Goal: Feedback & Contribution: Contribute content

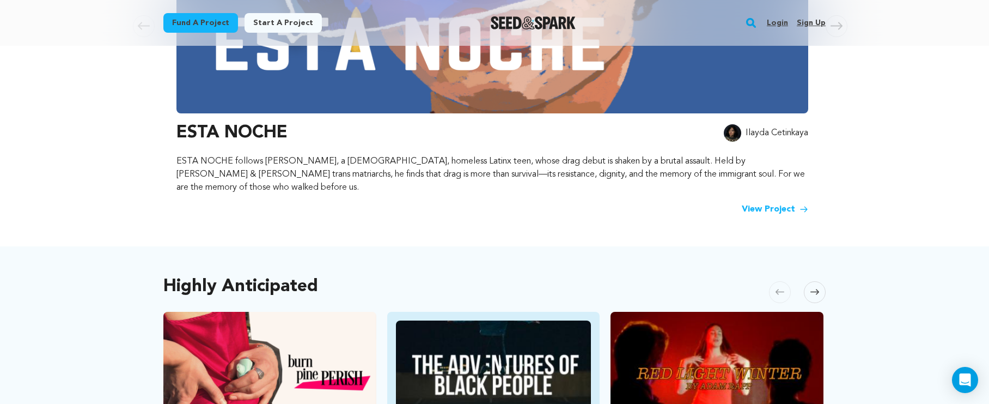
scroll to position [133, 0]
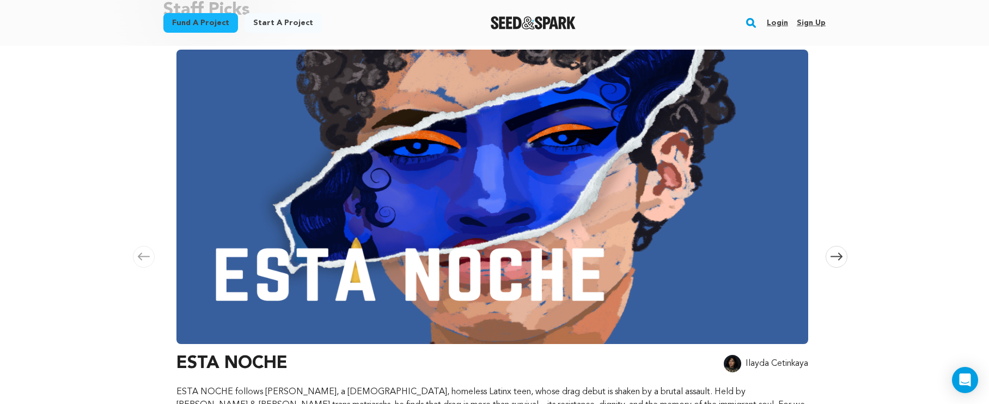
click at [771, 24] on link "Login" at bounding box center [777, 22] width 21 height 17
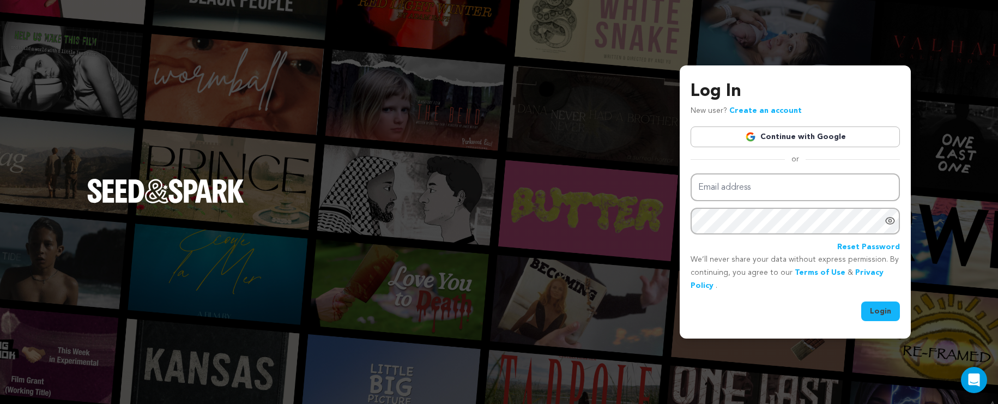
click at [734, 135] on link "Continue with Google" at bounding box center [794, 136] width 209 height 21
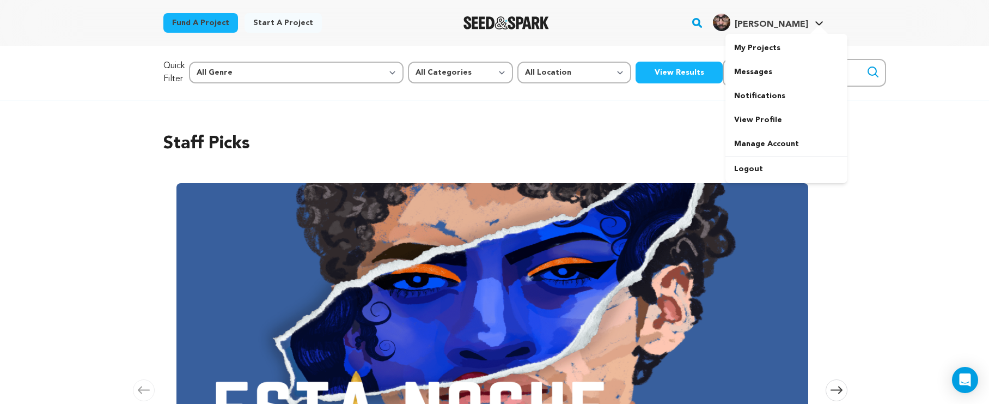
click at [788, 13] on link "Robert K. Robert K." at bounding box center [768, 21] width 115 height 20
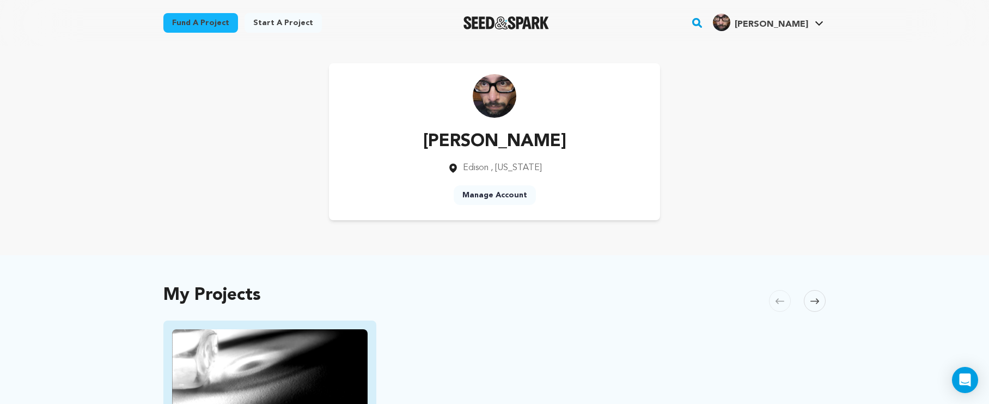
click at [268, 390] on img "Fund Warts and All" at bounding box center [270, 384] width 196 height 110
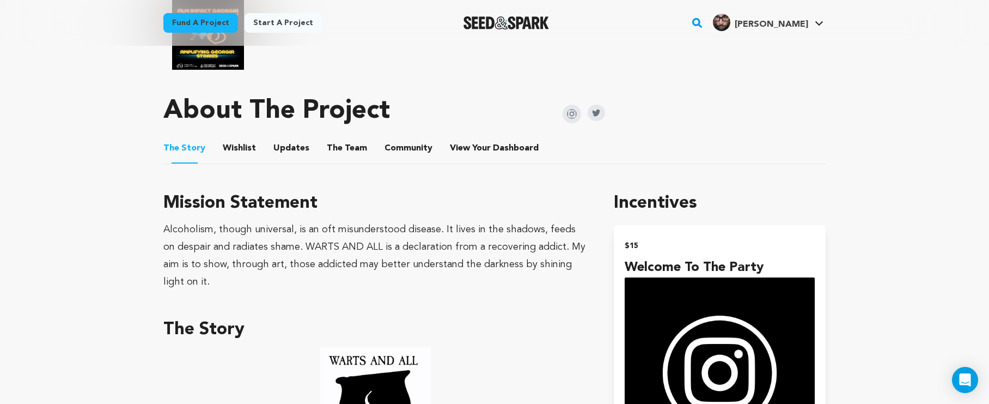
scroll to position [533, 0]
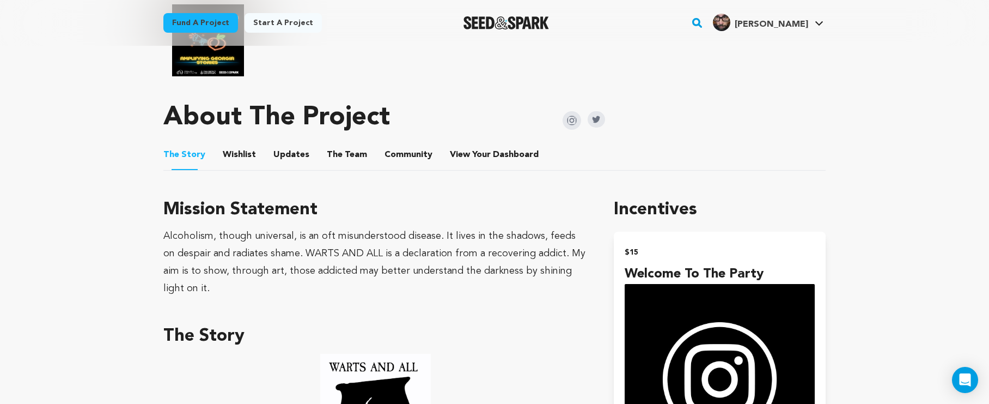
click at [455, 144] on button "View Your Dashboard" at bounding box center [463, 157] width 26 height 26
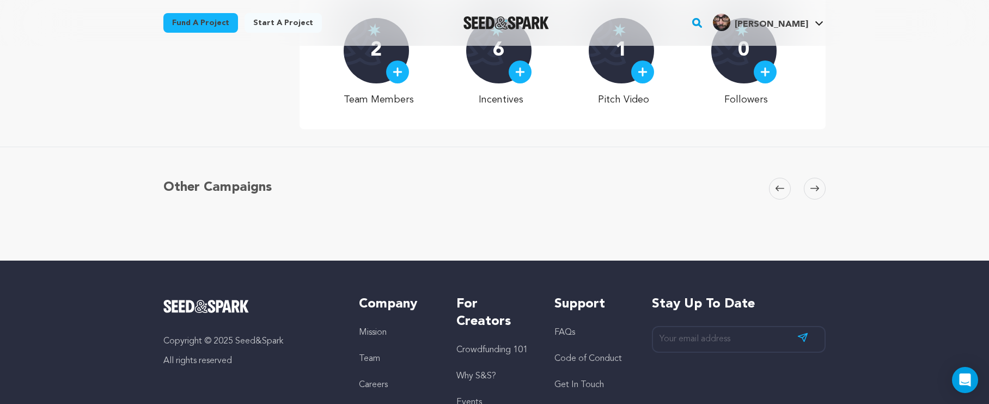
scroll to position [154, 0]
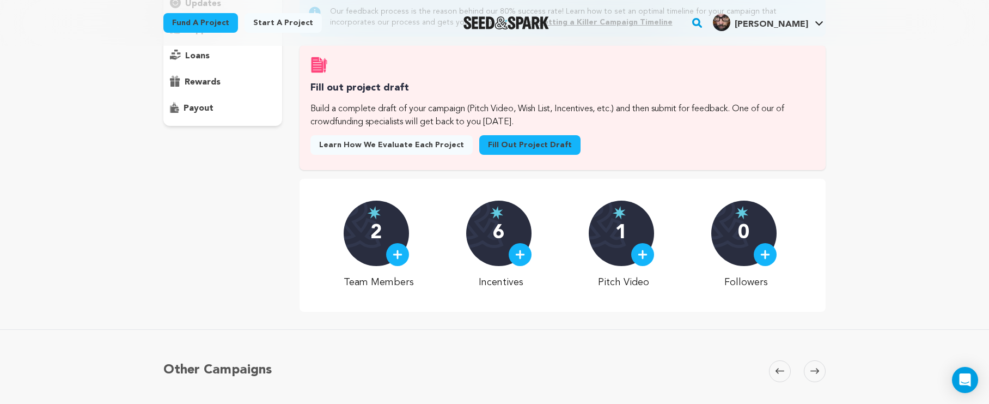
click at [531, 142] on div "Fill out project draft Build a complete draft of your campaign (Pitch Video, Wi…" at bounding box center [563, 107] width 526 height 125
click at [530, 151] on link "Fill out project draft" at bounding box center [529, 145] width 101 height 20
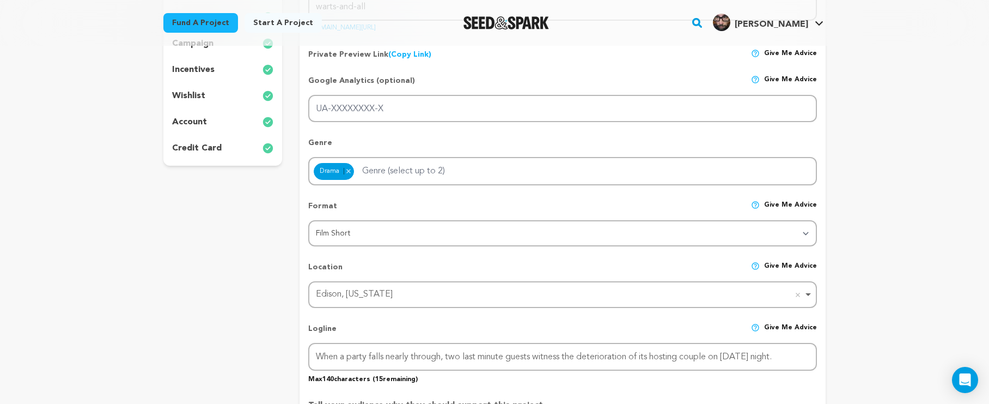
scroll to position [24, 0]
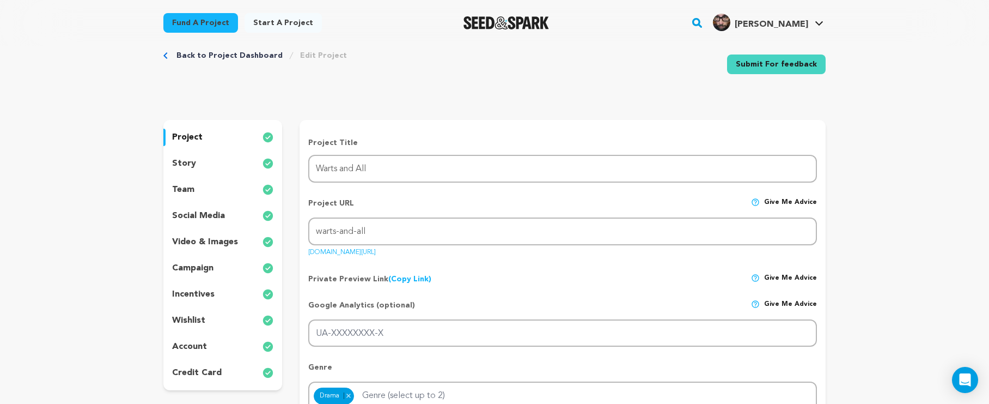
click at [207, 295] on p "incentives" at bounding box center [193, 294] width 42 height 13
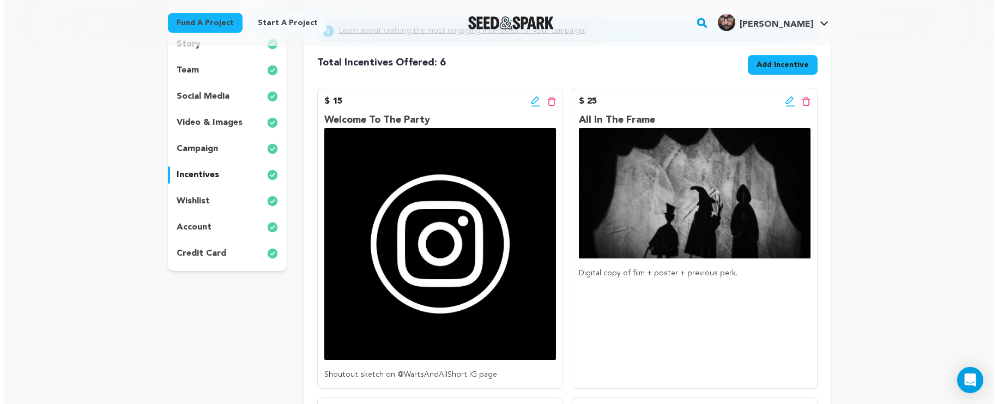
scroll to position [157, 0]
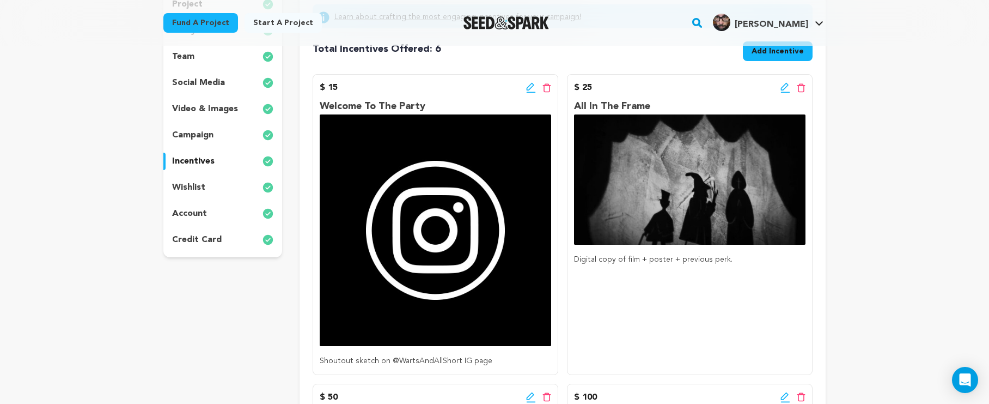
click at [784, 79] on div "$ 25 Edit incentive button Delete incentive button All In The Frame Digital cop…" at bounding box center [690, 224] width 246 height 301
click at [784, 84] on icon at bounding box center [786, 87] width 10 height 11
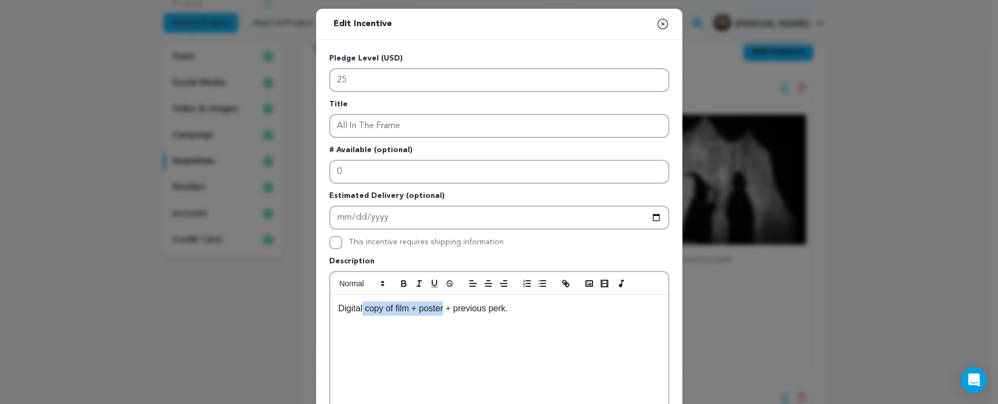
drag, startPoint x: 442, startPoint y: 311, endPoint x: 360, endPoint y: 311, distance: 82.3
click at [360, 311] on p "Digital copy of film + poster + previous perk." at bounding box center [498, 308] width 321 height 14
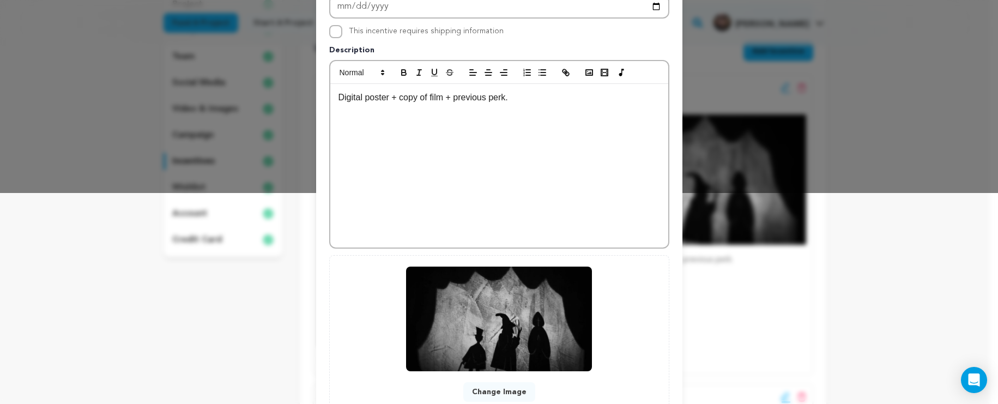
scroll to position [293, 0]
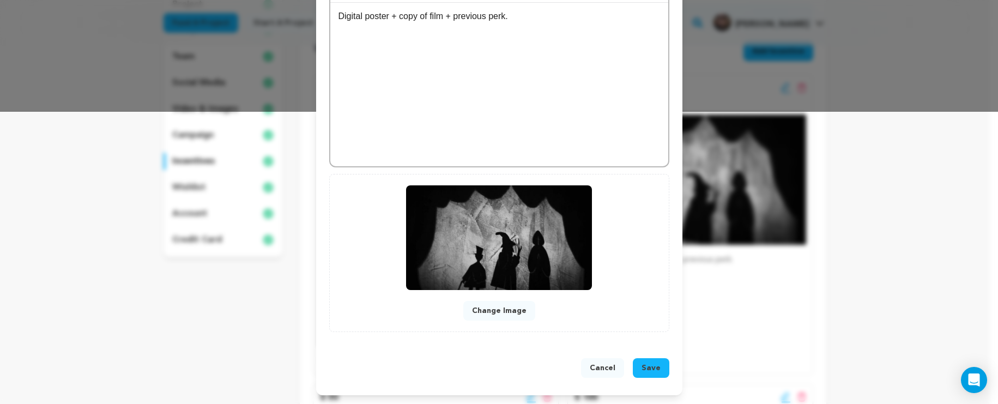
click at [657, 367] on button "Save" at bounding box center [651, 368] width 37 height 20
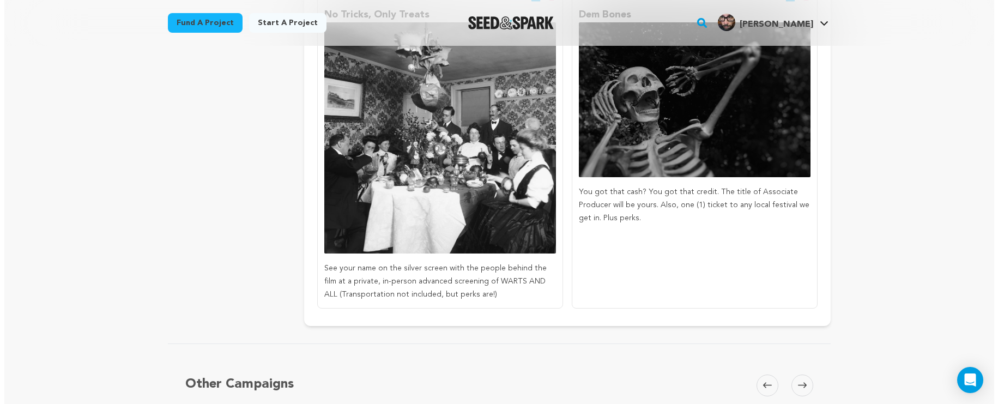
scroll to position [737, 0]
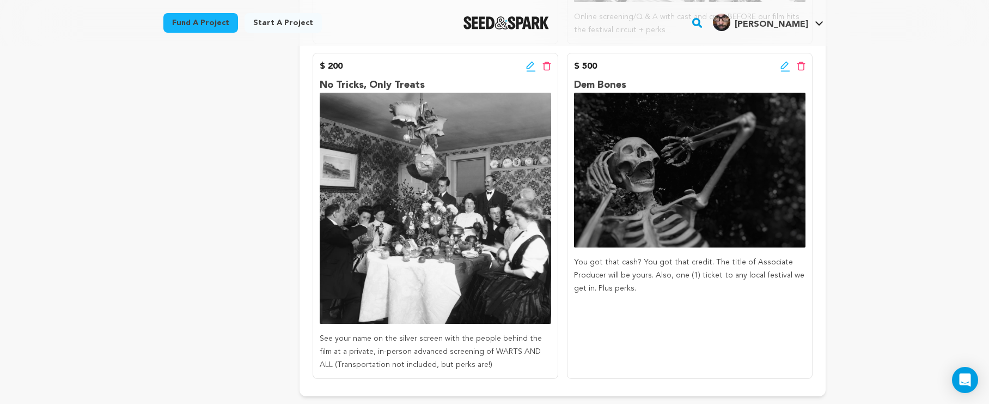
click at [785, 63] on icon at bounding box center [786, 66] width 10 height 11
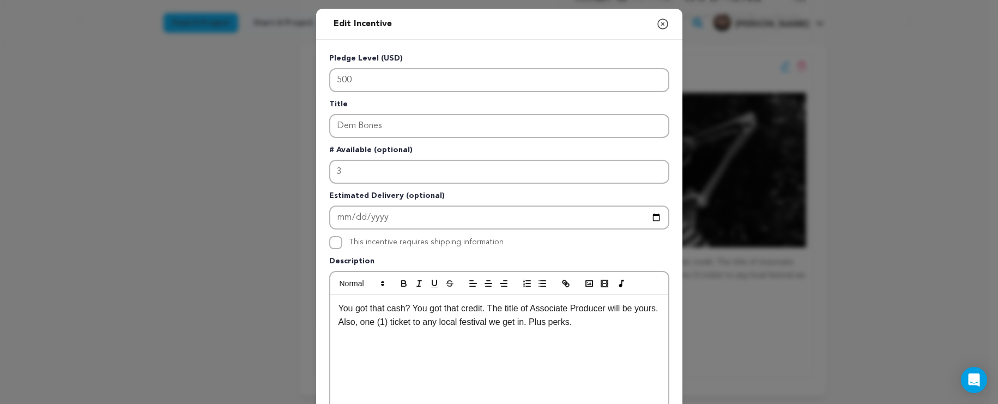
click at [355, 323] on p "You got that cash? You got that credit. The title of Associate Producer will be…" at bounding box center [498, 315] width 321 height 28
click at [644, 309] on p "You got that cash? You got that credit. The title of Associate Producer will be…" at bounding box center [498, 315] width 321 height 28
drag, startPoint x: 628, startPoint y: 308, endPoint x: 610, endPoint y: 309, distance: 17.4
click at [610, 309] on p "You got that cash? You got that credit. The title of Associate Producer will be…" at bounding box center [498, 315] width 321 height 28
drag, startPoint x: 371, startPoint y: 326, endPoint x: 335, endPoint y: 326, distance: 36.0
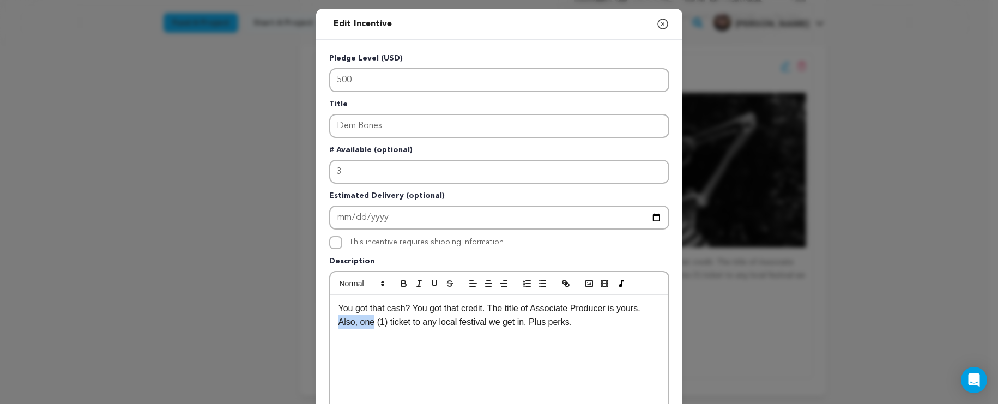
click at [338, 326] on p "You got that cash? You got that credit. The title of Associate Producer is your…" at bounding box center [498, 315] width 321 height 28
click at [461, 325] on p "You got that cash? You got that credit. The title of Associate Producer is your…" at bounding box center [498, 315] width 321 height 28
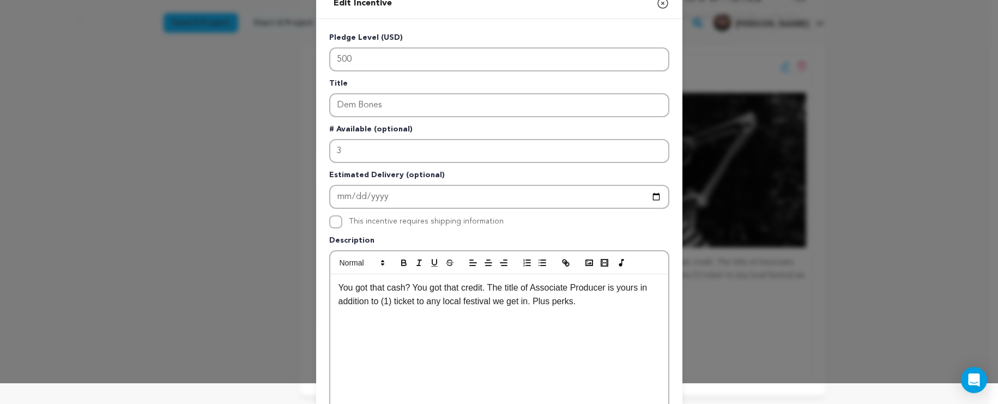
click at [588, 301] on p "You got that cash? You got that credit. The title of Associate Producer is your…" at bounding box center [498, 295] width 321 height 28
drag, startPoint x: 588, startPoint y: 301, endPoint x: 527, endPoint y: 301, distance: 60.5
click at [527, 301] on p "You got that cash? You got that credit. The title of Associate Producer is your…" at bounding box center [498, 295] width 321 height 28
drag, startPoint x: 521, startPoint y: 328, endPoint x: 284, endPoint y: 264, distance: 245.6
click at [284, 264] on div "Edit Incentive Close modal Pledge Level (USD) 500 Title Dem Bones # Available (…" at bounding box center [499, 327] width 998 height 696
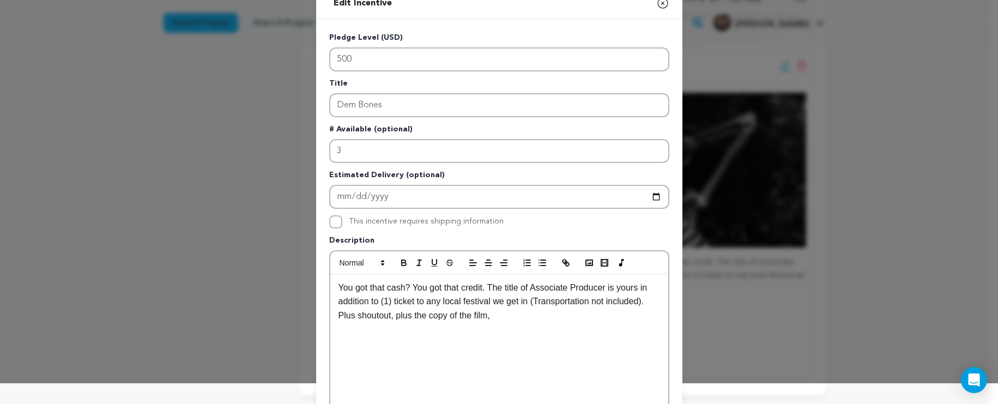
click at [663, 5] on icon "button" at bounding box center [663, 3] width 10 height 10
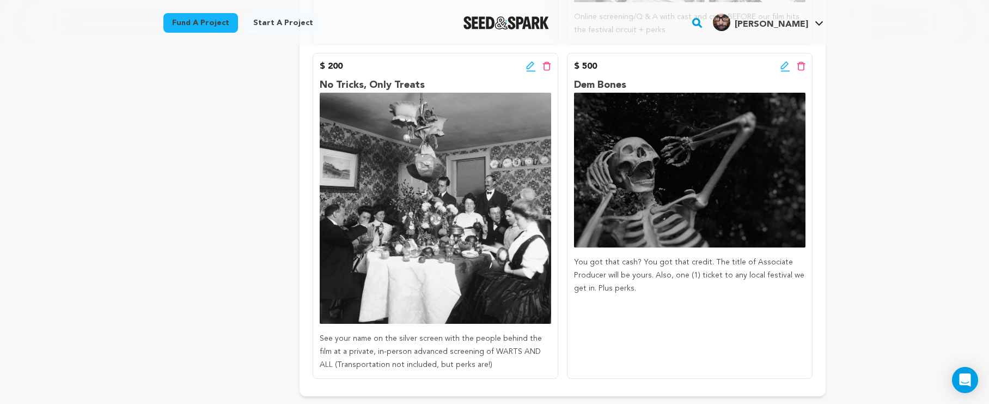
click at [789, 66] on icon at bounding box center [786, 66] width 10 height 11
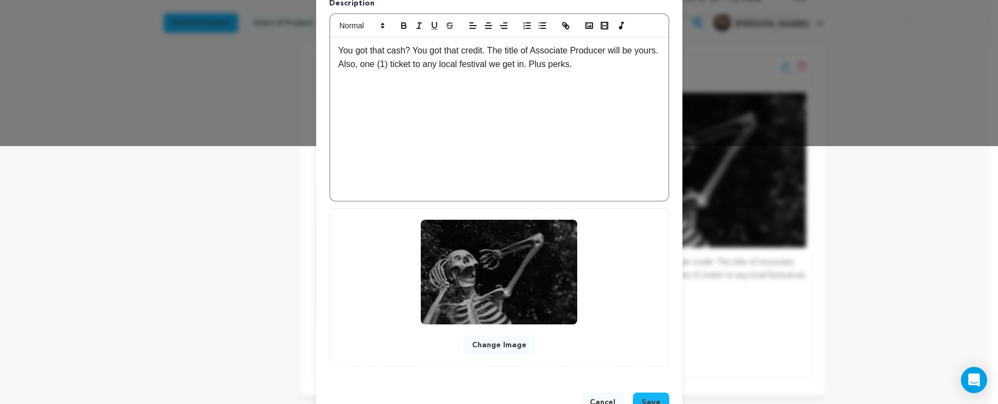
scroll to position [293, 0]
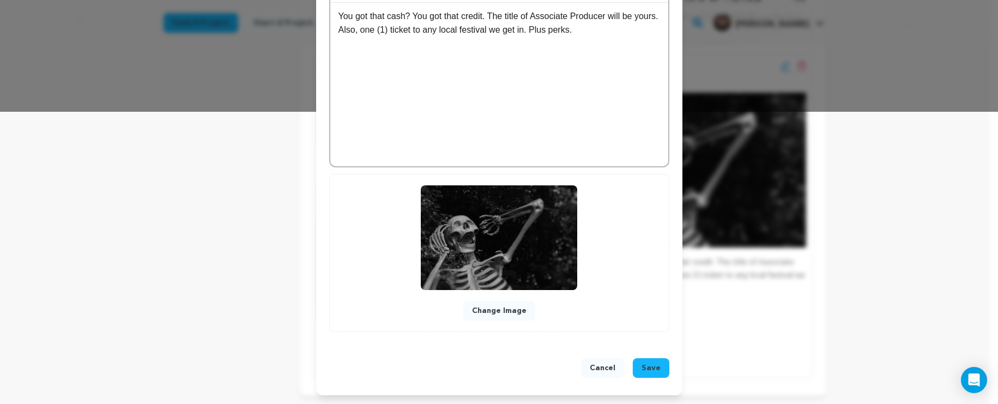
click at [521, 316] on button "Change Image" at bounding box center [499, 311] width 72 height 20
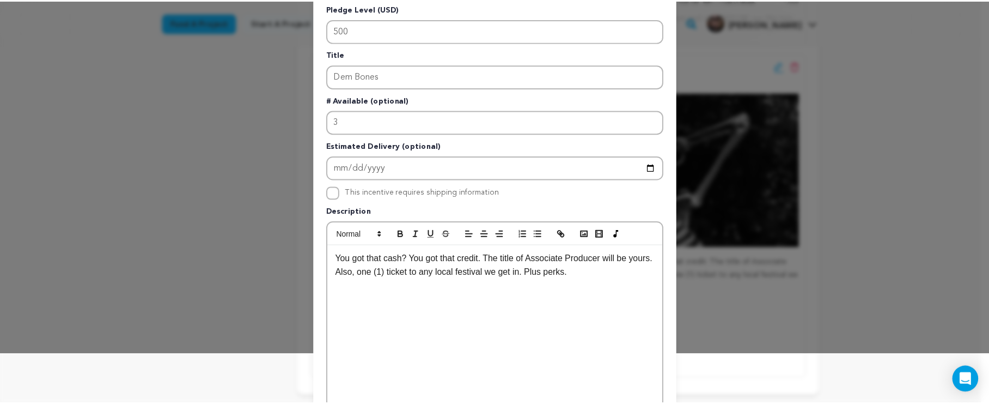
scroll to position [0, 0]
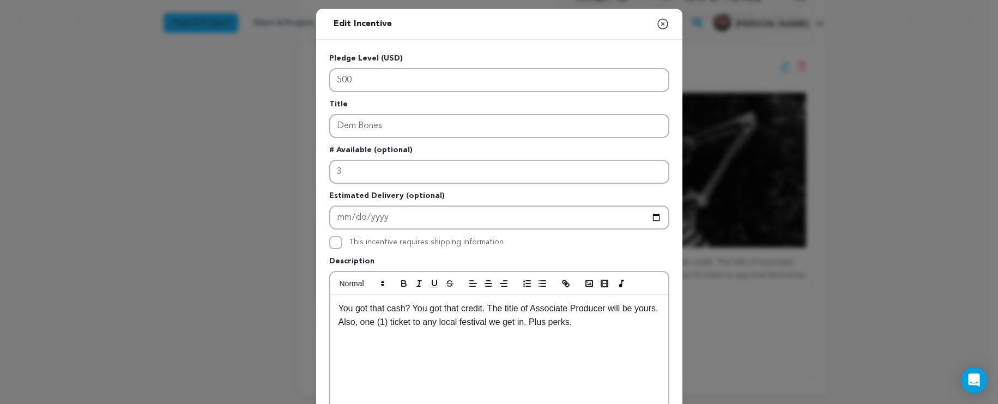
click at [656, 26] on icon "button" at bounding box center [662, 23] width 13 height 13
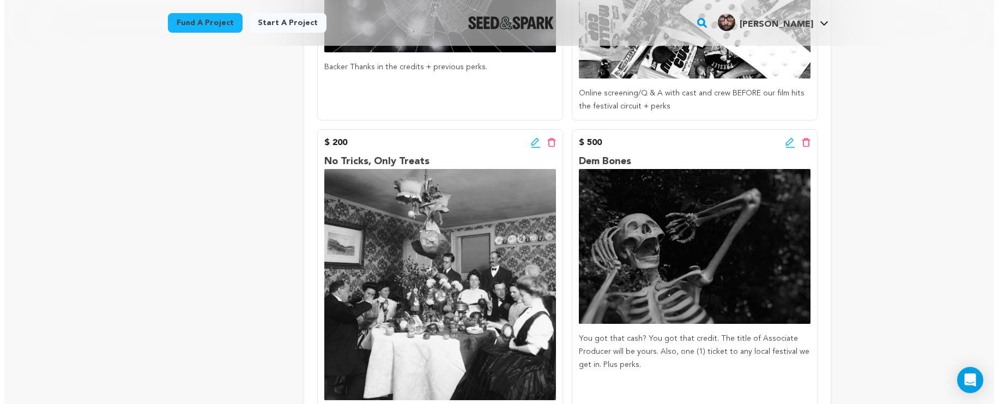
scroll to position [668, 0]
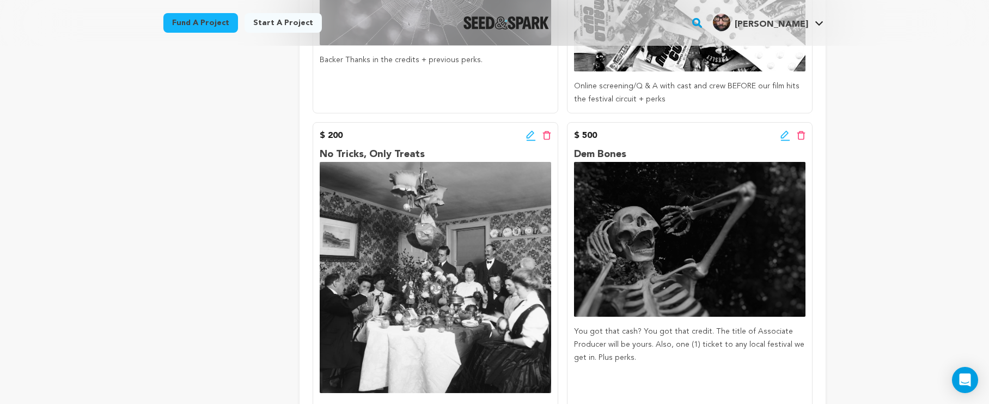
click at [787, 137] on icon at bounding box center [786, 135] width 10 height 11
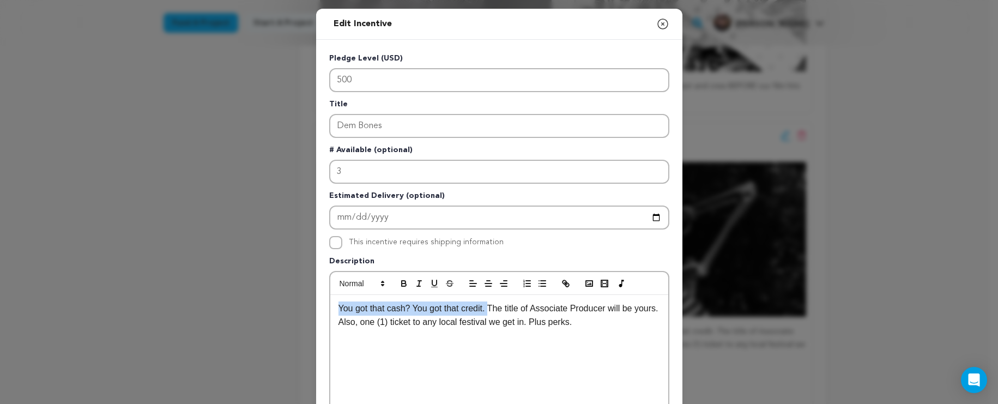
drag, startPoint x: 489, startPoint y: 309, endPoint x: 306, endPoint y: 309, distance: 183.1
click at [306, 309] on div "Edit Incentive Close modal Pledge Level (USD) 500 Title Dem Bones # Available (…" at bounding box center [499, 348] width 998 height 696
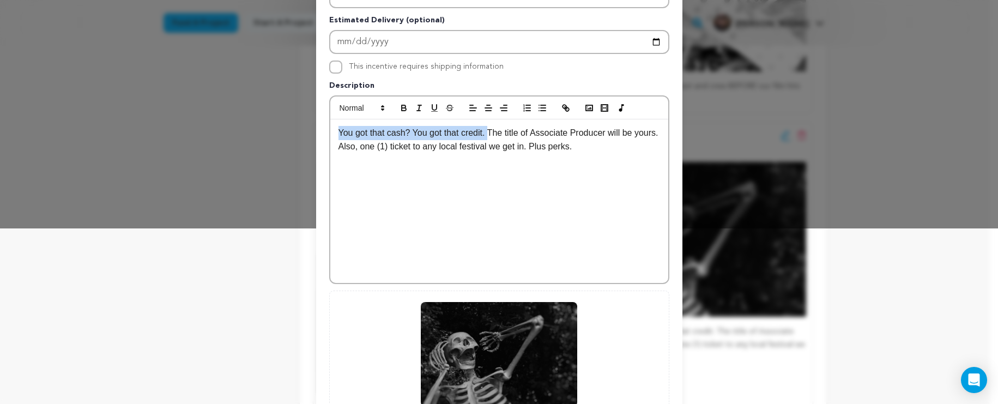
scroll to position [293, 0]
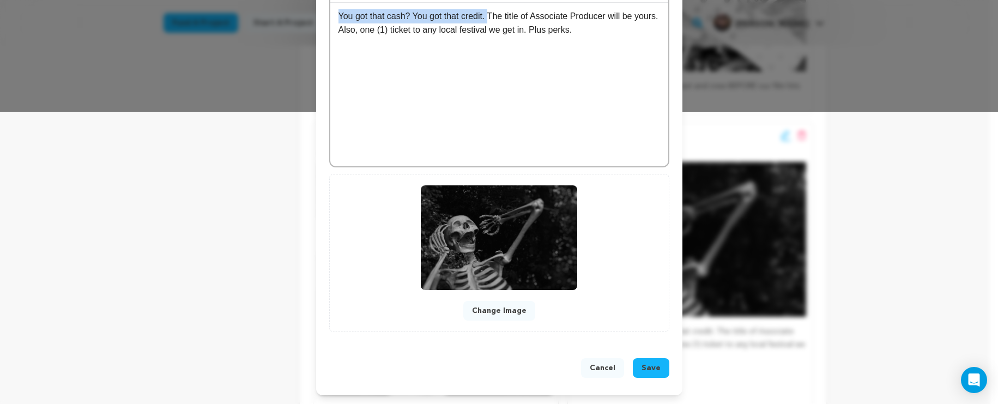
click at [506, 315] on button "Change Image" at bounding box center [499, 311] width 72 height 20
click at [597, 369] on button "Cancel" at bounding box center [602, 368] width 43 height 20
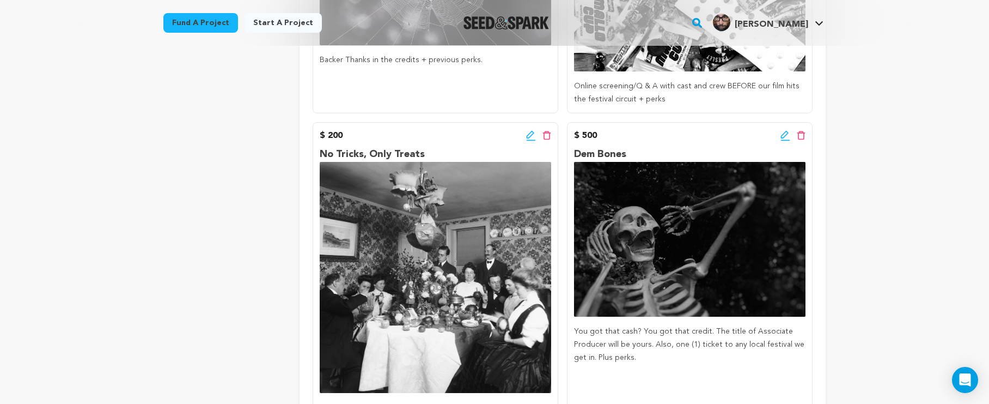
click at [782, 133] on icon at bounding box center [786, 135] width 10 height 11
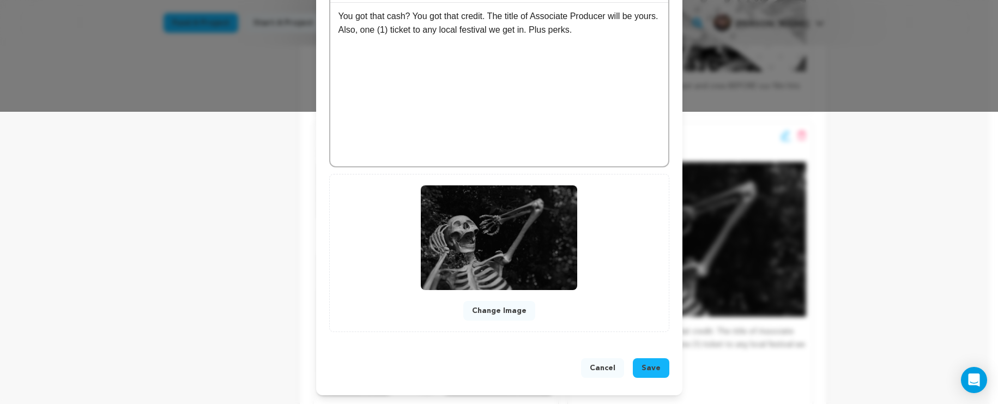
click at [590, 371] on button "Cancel" at bounding box center [602, 368] width 43 height 20
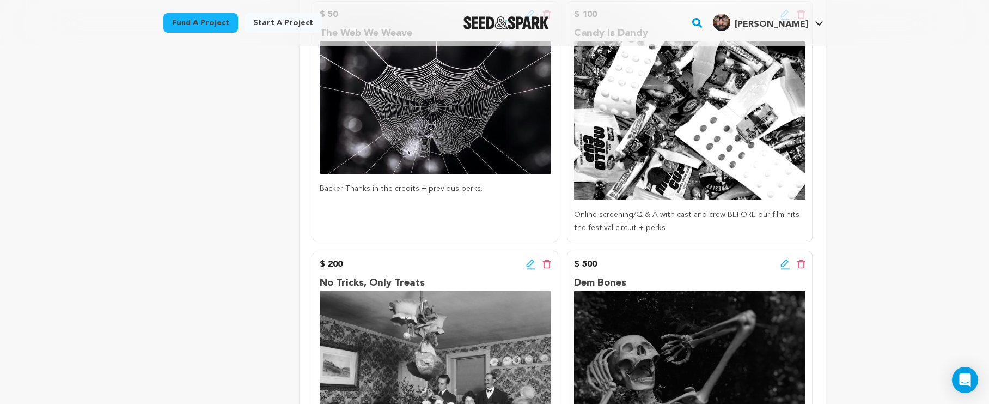
scroll to position [483, 0]
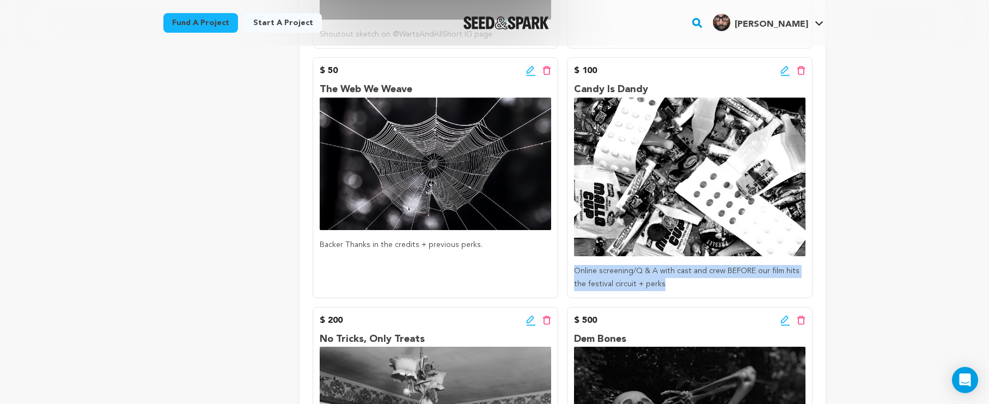
drag, startPoint x: 679, startPoint y: 275, endPoint x: 574, endPoint y: 266, distance: 105.5
click at [574, 266] on p "Online screening/Q & A with cast and crew BEFORE our film hits the festival cir…" at bounding box center [690, 278] width 232 height 26
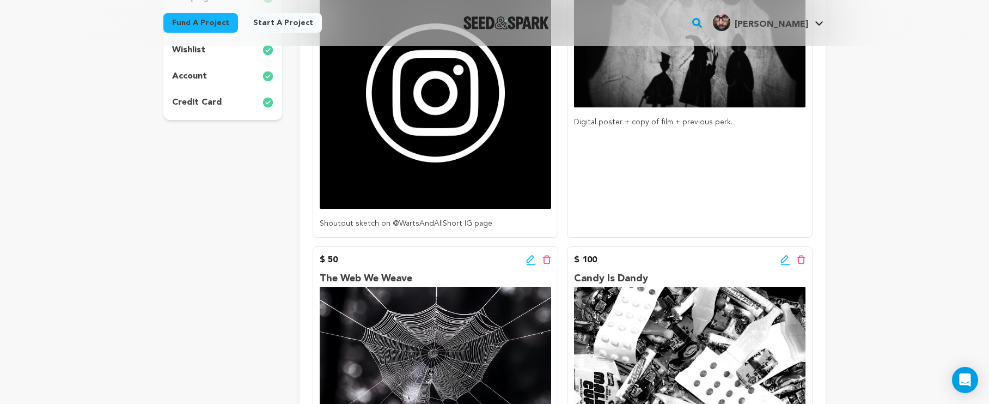
scroll to position [136, 0]
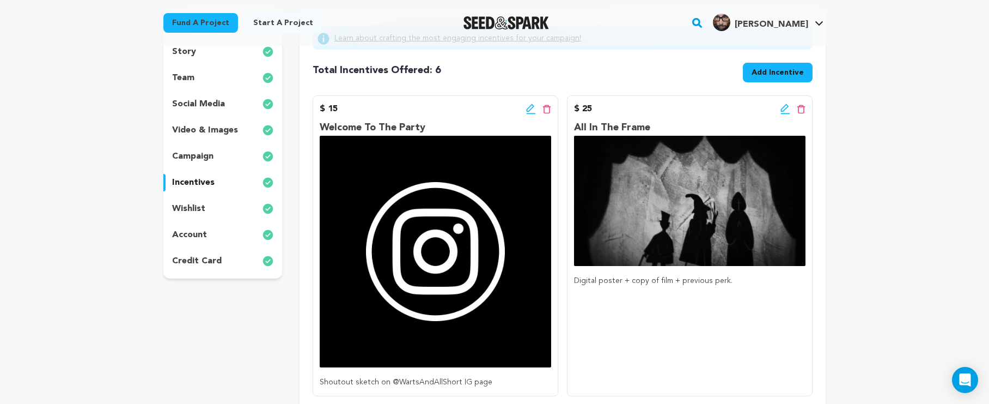
click at [782, 111] on icon at bounding box center [785, 108] width 8 height 8
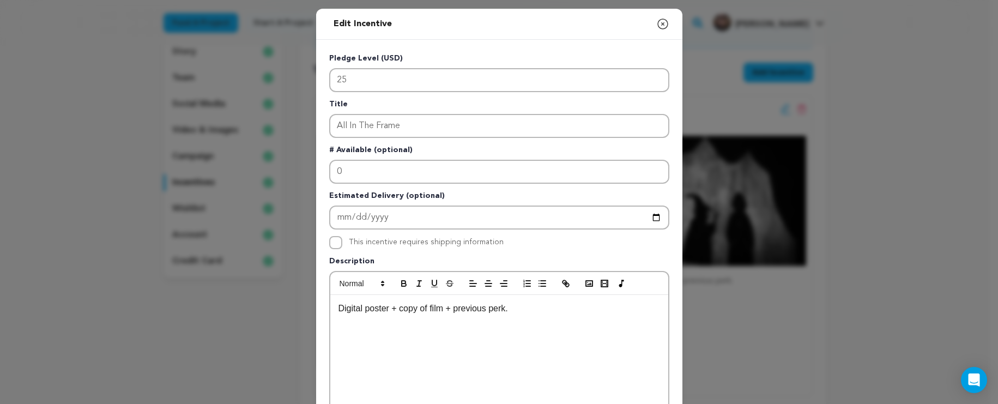
click at [660, 28] on icon "button" at bounding box center [662, 23] width 13 height 13
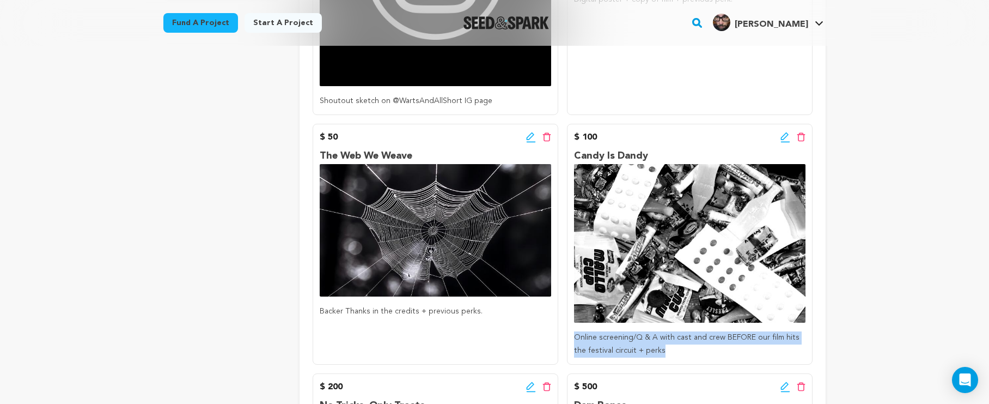
scroll to position [466, 0]
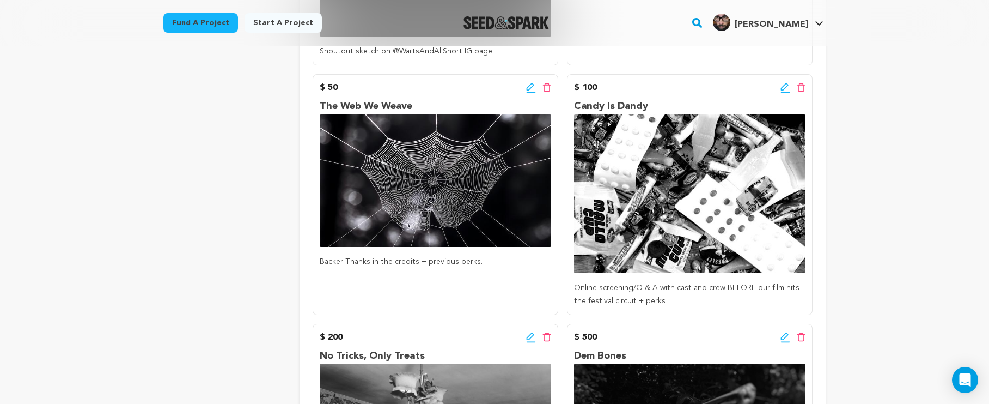
click at [487, 263] on p "Backer Thanks in the credits + previous perks." at bounding box center [436, 262] width 232 height 13
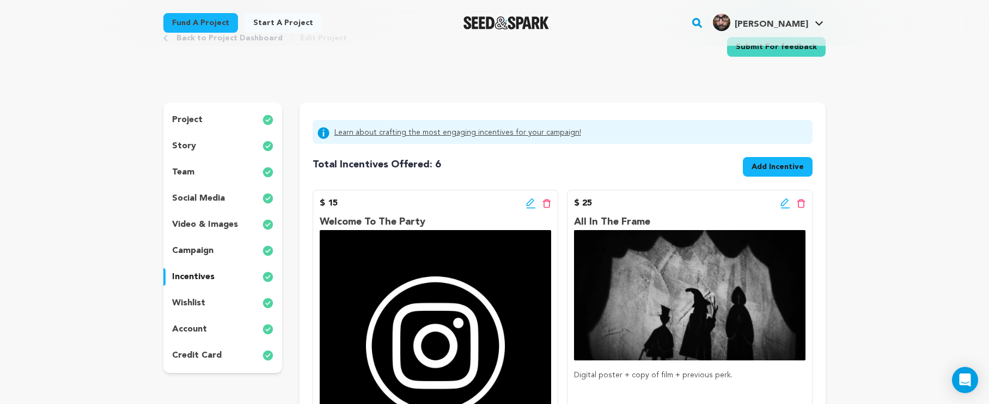
scroll to position [0, 0]
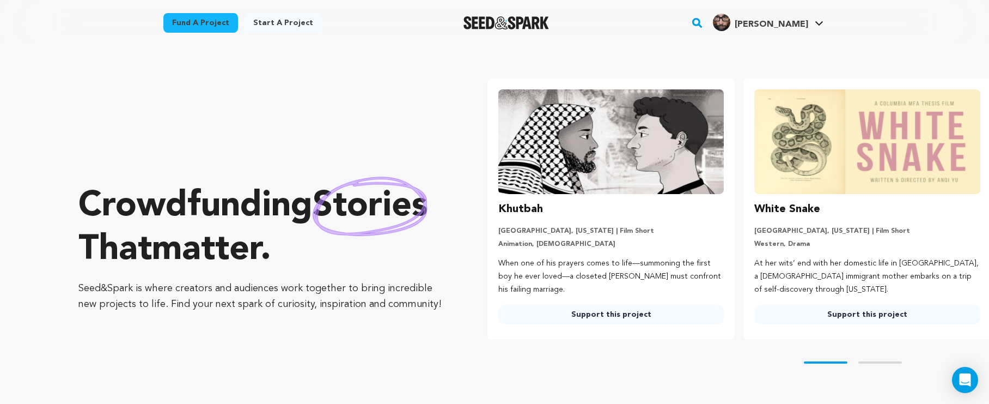
click at [789, 17] on div "[PERSON_NAME]" at bounding box center [760, 22] width 95 height 17
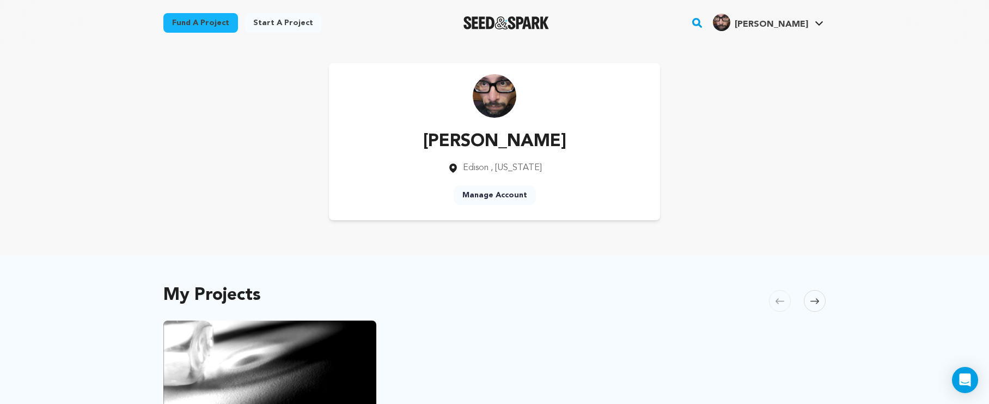
click at [485, 191] on link "Manage Account" at bounding box center [495, 195] width 82 height 20
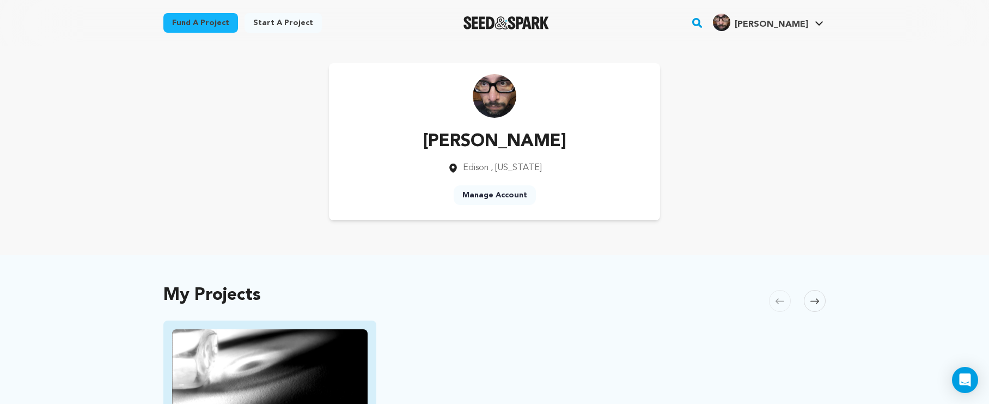
scroll to position [7, 0]
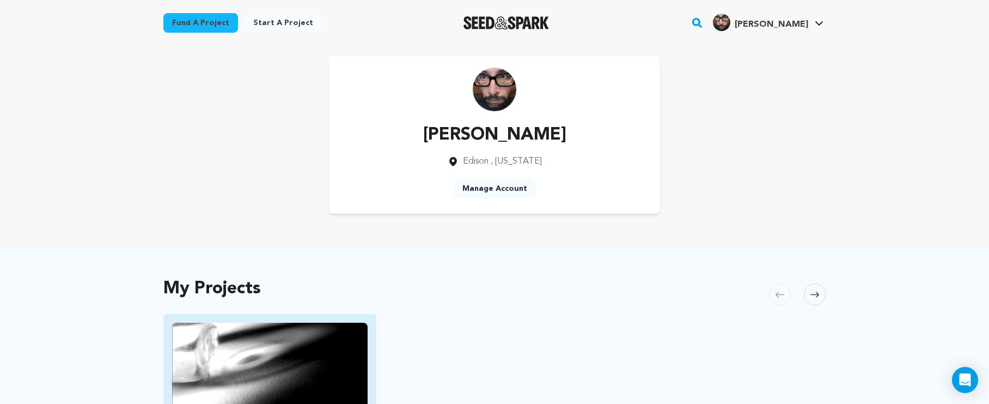
click at [329, 354] on img "Fund Warts and All" at bounding box center [270, 378] width 196 height 110
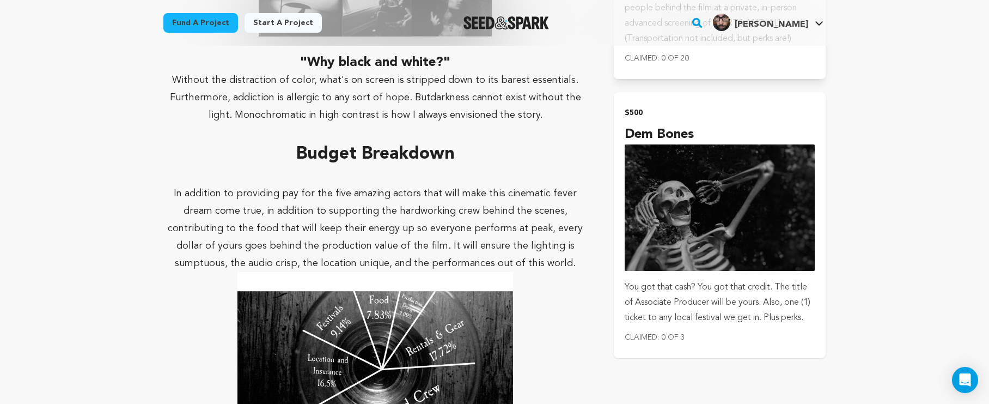
scroll to position [1999, 0]
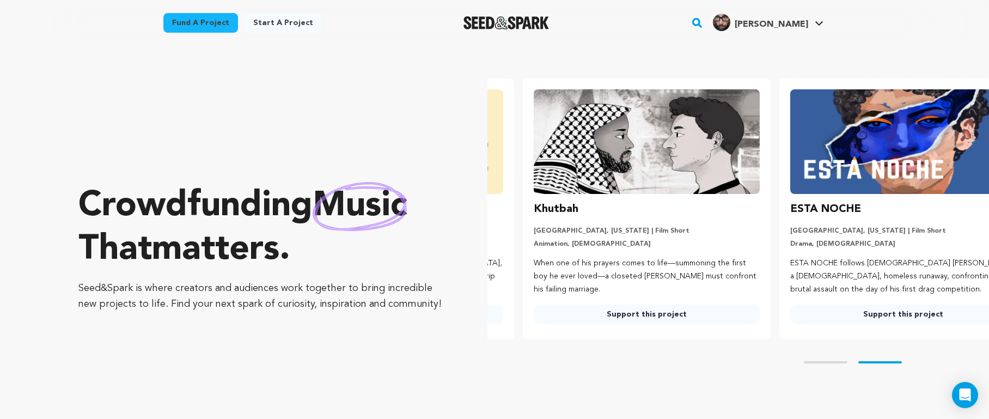
scroll to position [0, 265]
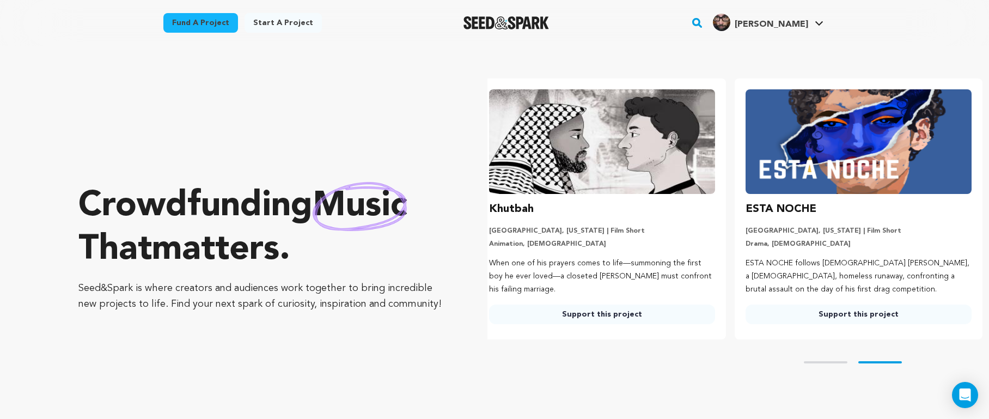
click at [536, 22] on img "Seed&Spark Homepage" at bounding box center [507, 22] width 86 height 13
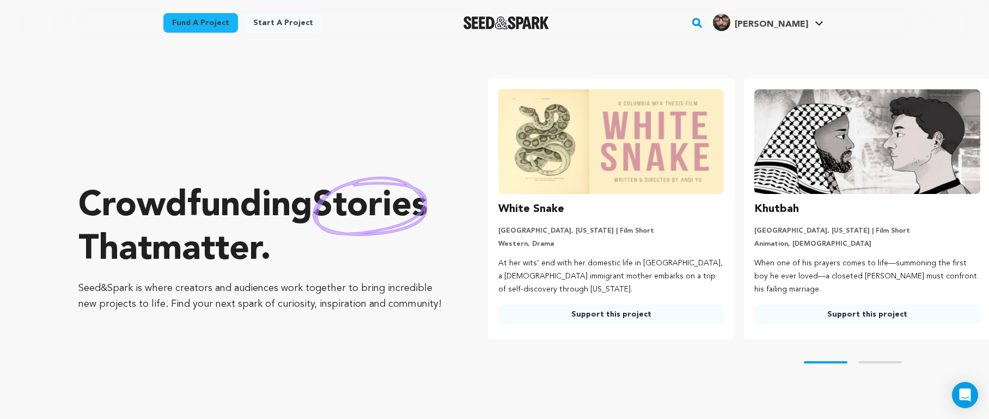
click at [614, 139] on img at bounding box center [612, 141] width 226 height 105
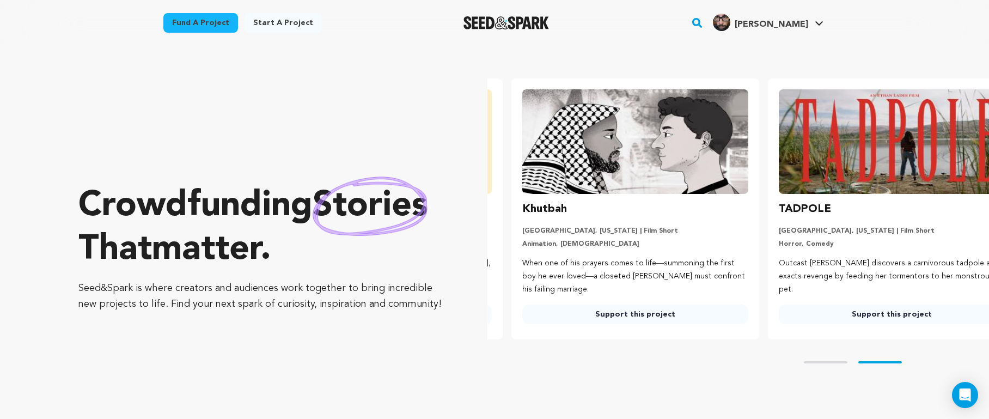
scroll to position [0, 265]
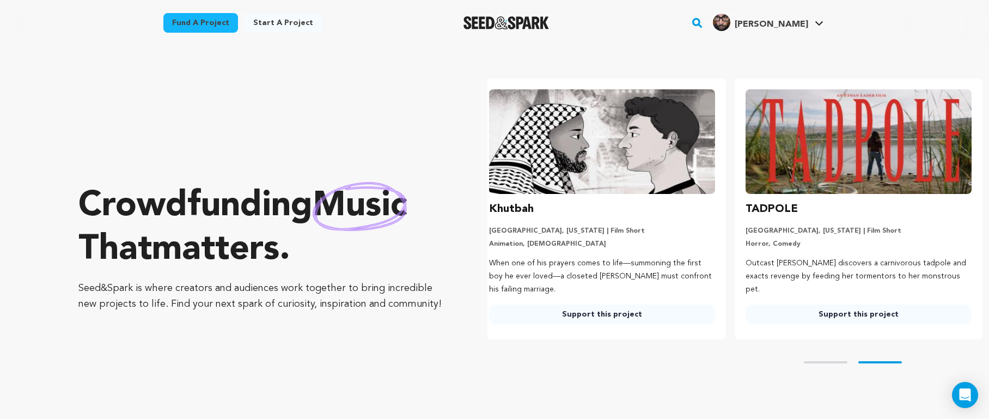
click at [817, 360] on div "Skip to prev slide page Skip to next slide page" at bounding box center [739, 362] width 502 height 46
click at [816, 363] on div "Skip to prev slide page Skip to next slide page" at bounding box center [739, 362] width 502 height 46
click at [815, 361] on button "Skip to prev slide page" at bounding box center [826, 362] width 44 height 2
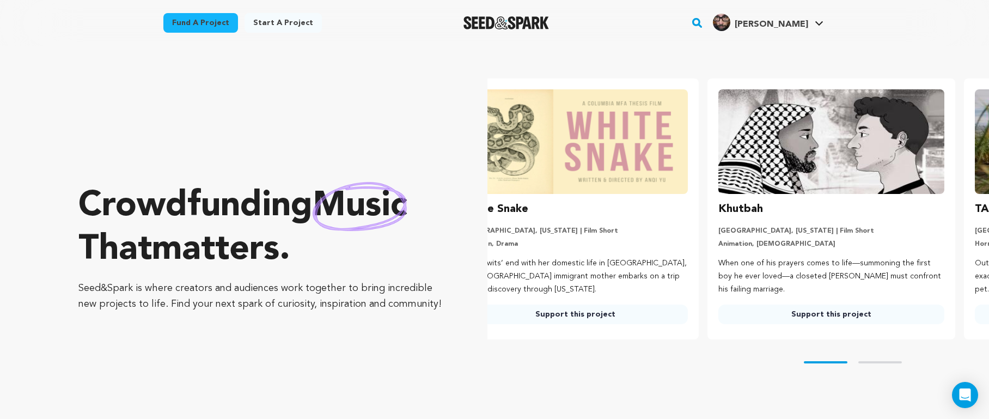
scroll to position [0, 0]
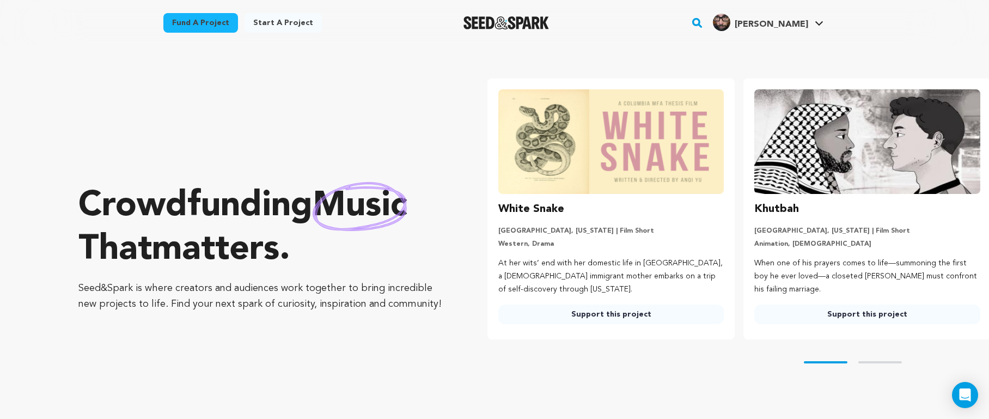
click at [612, 311] on link "Support this project" at bounding box center [612, 315] width 226 height 20
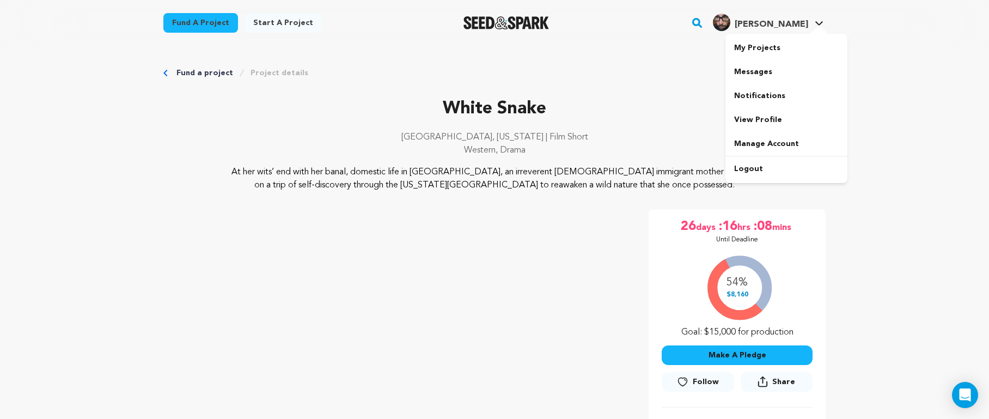
click at [778, 17] on div "[PERSON_NAME]" at bounding box center [760, 22] width 95 height 17
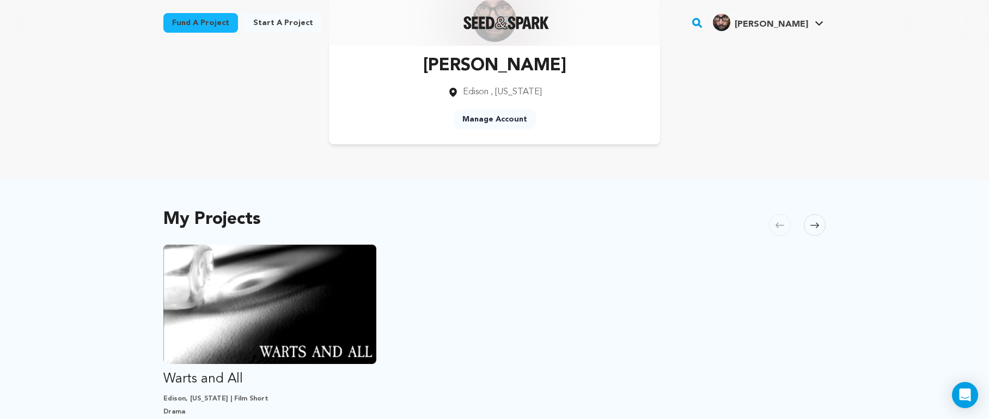
scroll to position [246, 0]
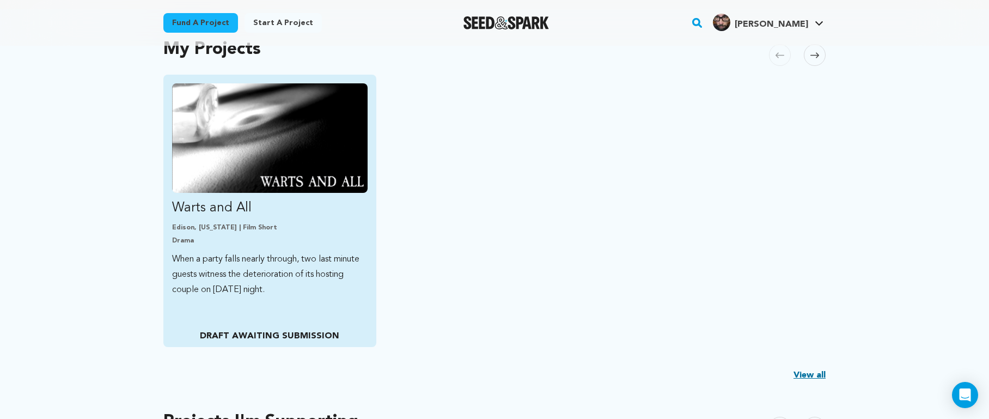
click at [287, 338] on p "DRAFT AWAITING SUBMISSION" at bounding box center [269, 336] width 195 height 13
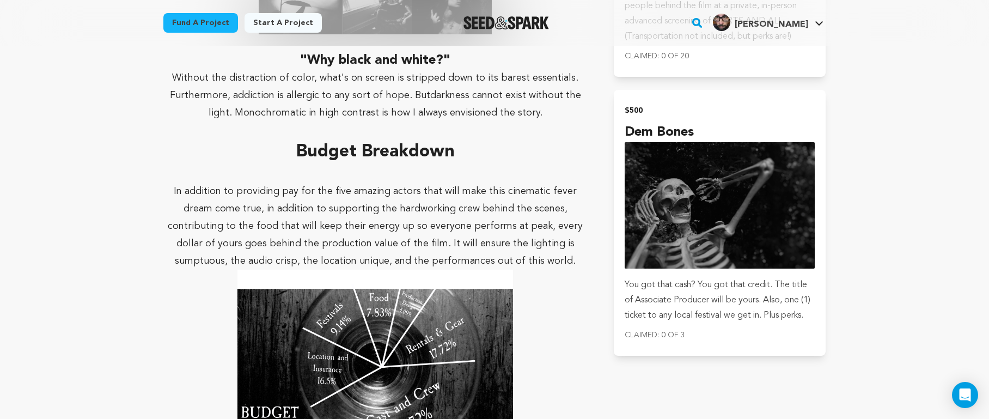
scroll to position [2002, 0]
